Goal: Navigation & Orientation: Find specific page/section

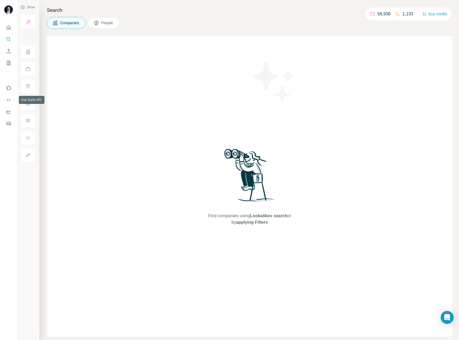
click at [8, 100] on icon "Use Surfe API" at bounding box center [8, 99] width 5 height 5
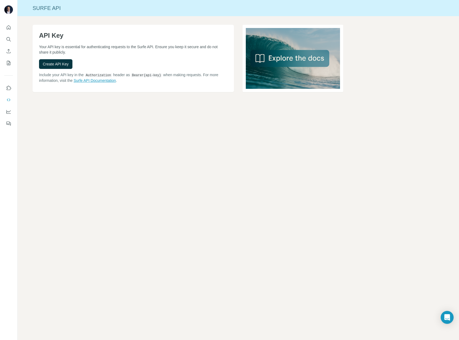
click at [79, 80] on link "Surfe API Documentation" at bounding box center [95, 80] width 42 height 4
click at [8, 20] on div at bounding box center [8, 73] width 17 height 109
click at [8, 26] on icon "Quick start" at bounding box center [8, 27] width 5 height 5
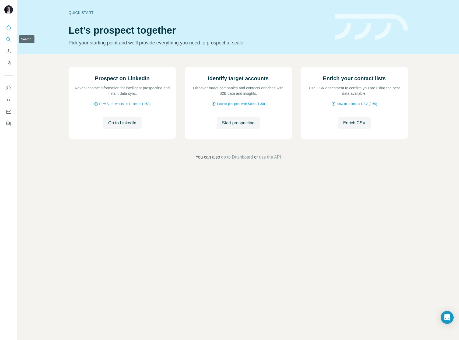
click at [8, 40] on icon "Search" at bounding box center [8, 39] width 5 height 5
